Goal: Navigation & Orientation: Find specific page/section

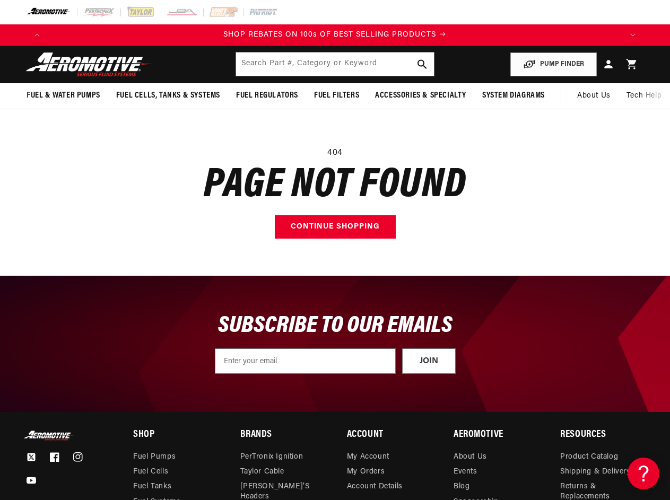
scroll to position [0, 1724]
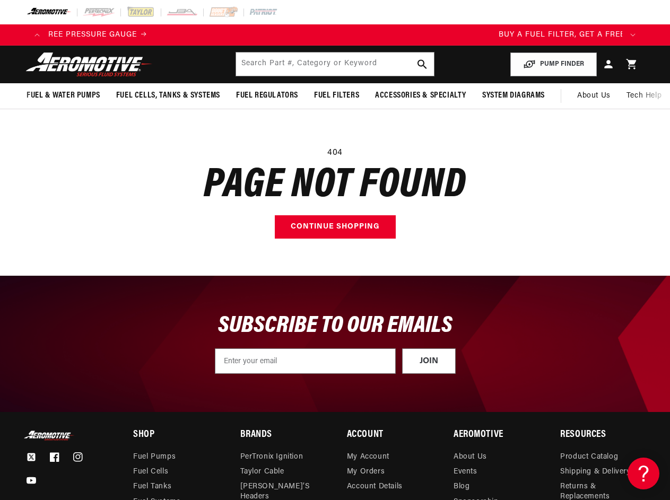
click at [335, 250] on main "404 Page not found Continue shopping" at bounding box center [335, 192] width 670 height 167
click at [37, 35] on icon "Translation missing: en.sections.announcements.previous_announcement" at bounding box center [36, 34] width 5 height 3
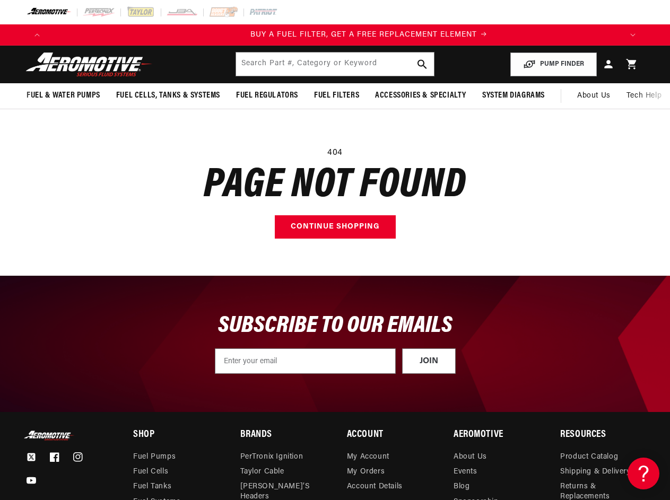
click at [633, 35] on icon "Translation missing: en.sections.announcements.next_announcement" at bounding box center [632, 34] width 5 height 3
click at [335, 64] on input "text" at bounding box center [334, 64] width 197 height 23
click at [554, 64] on button "PUMP FINDER" at bounding box center [553, 65] width 86 height 24
click at [63, 95] on span "Fuel & Water Pumps" at bounding box center [64, 95] width 74 height 11
click at [168, 95] on span "Fuel Cells, Tanks & Systems" at bounding box center [168, 95] width 104 height 11
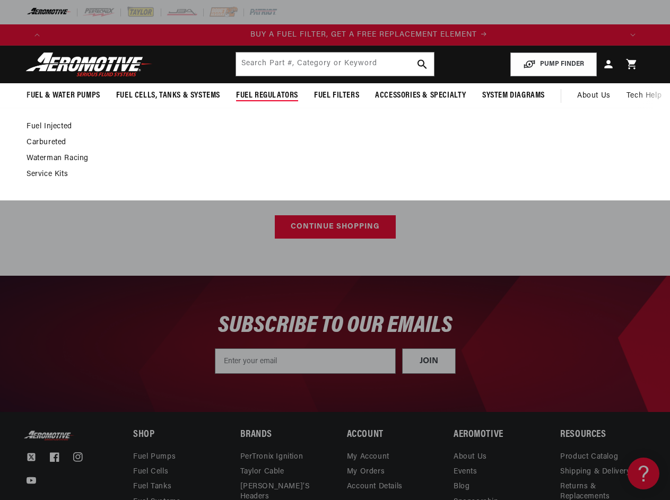
click at [267, 95] on span "Fuel Regulators" at bounding box center [267, 95] width 62 height 11
